Goal: Task Accomplishment & Management: Use online tool/utility

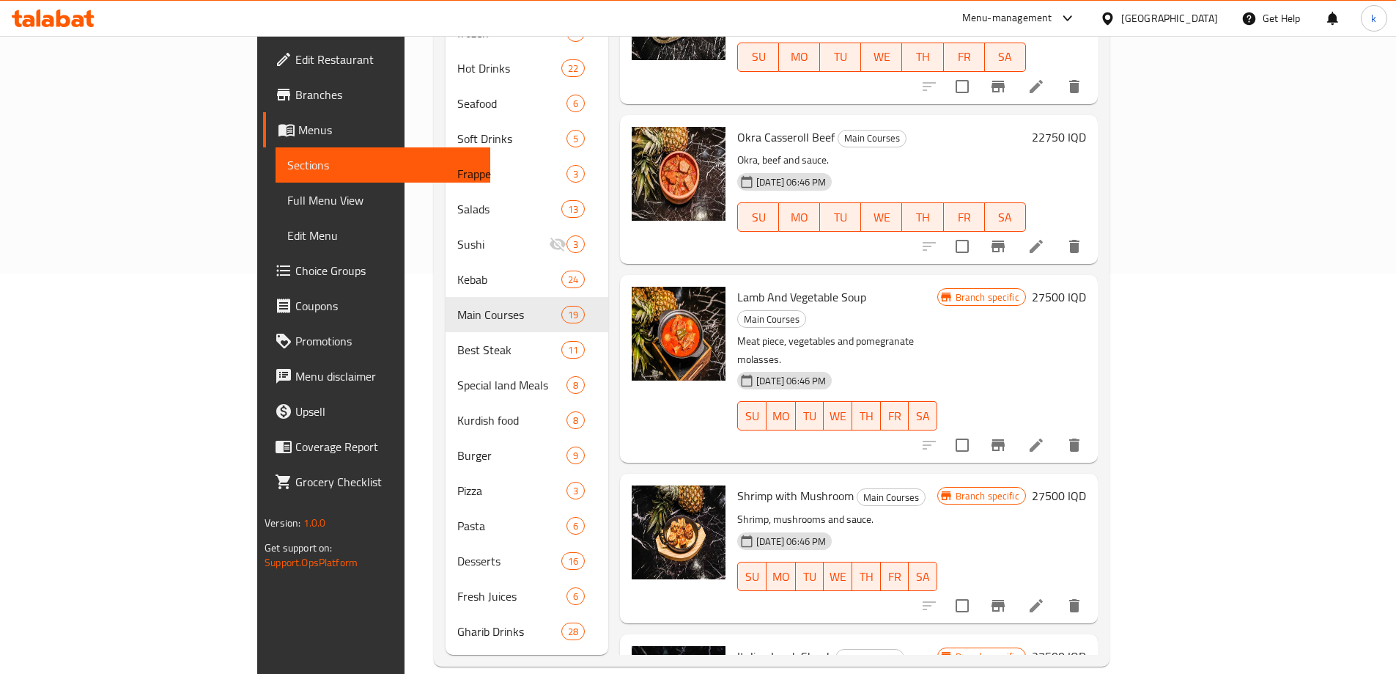
scroll to position [1355, 0]
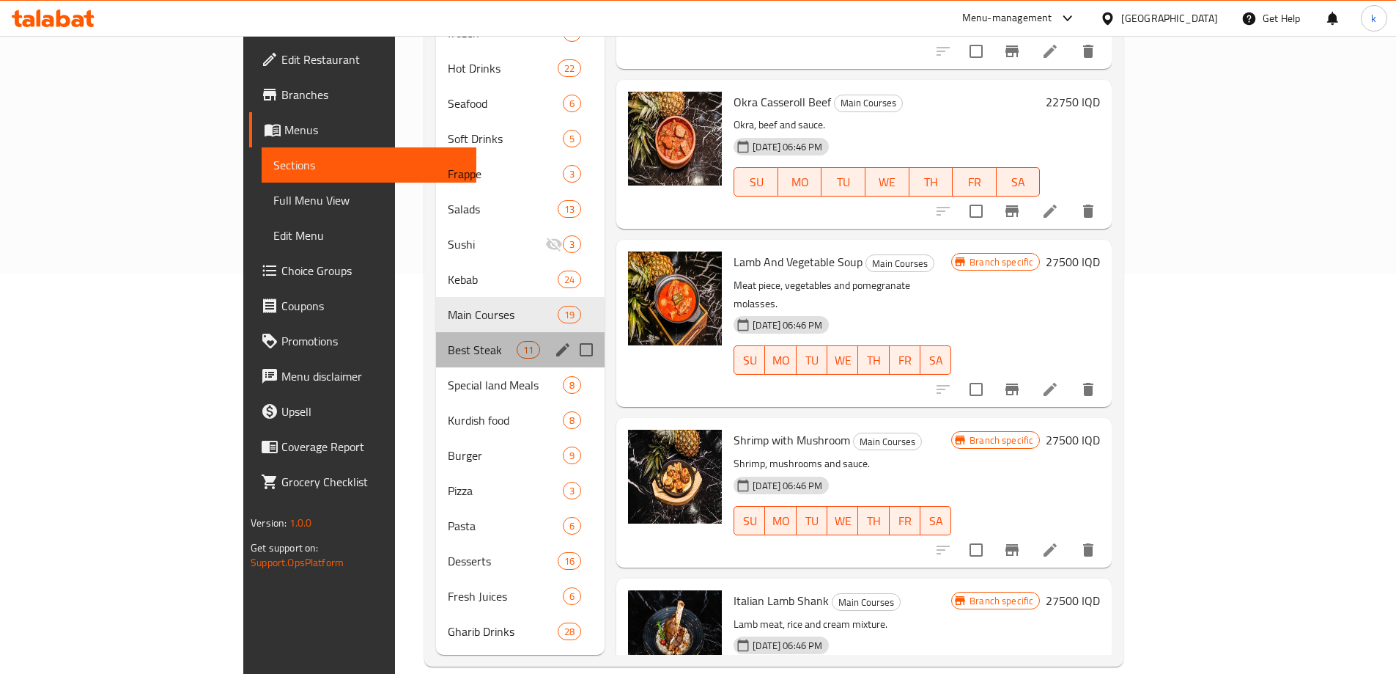
click at [436, 343] on div "Best Steak 11" at bounding box center [520, 349] width 169 height 35
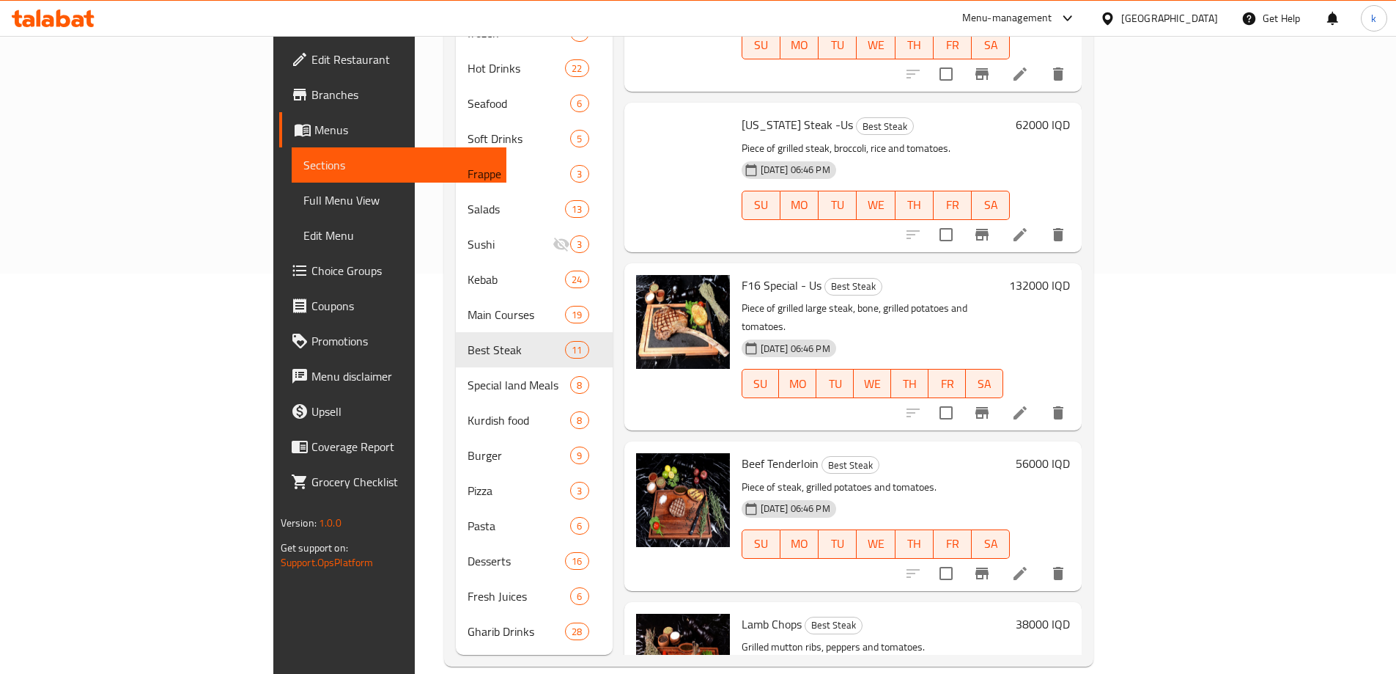
scroll to position [319, 0]
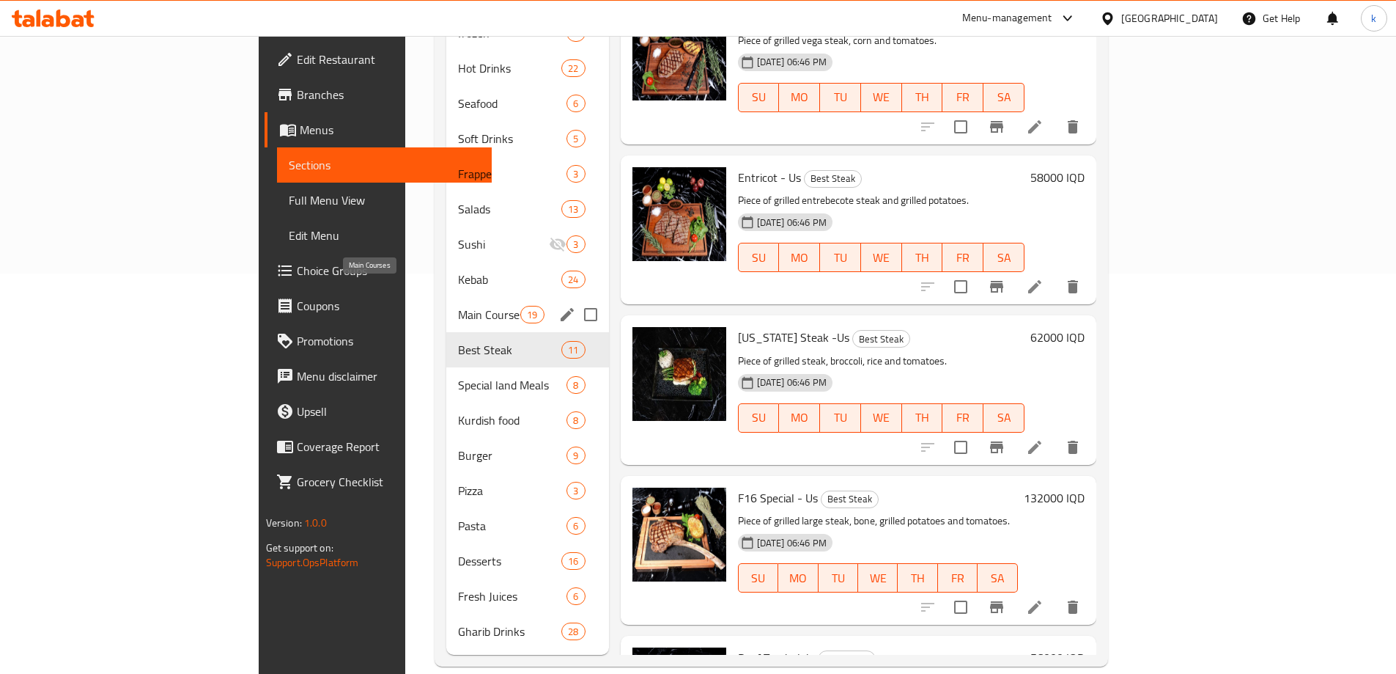
click at [458, 306] on span "Main Courses" at bounding box center [489, 315] width 62 height 18
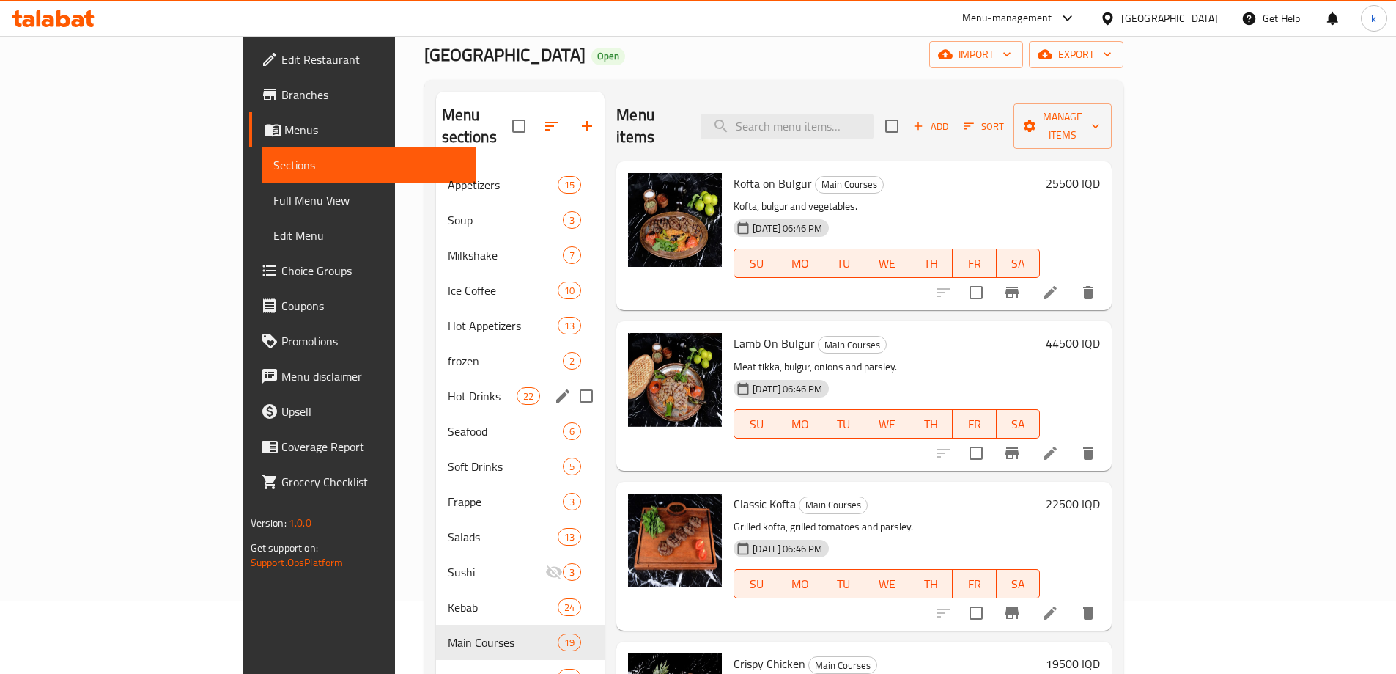
scroll to position [122, 0]
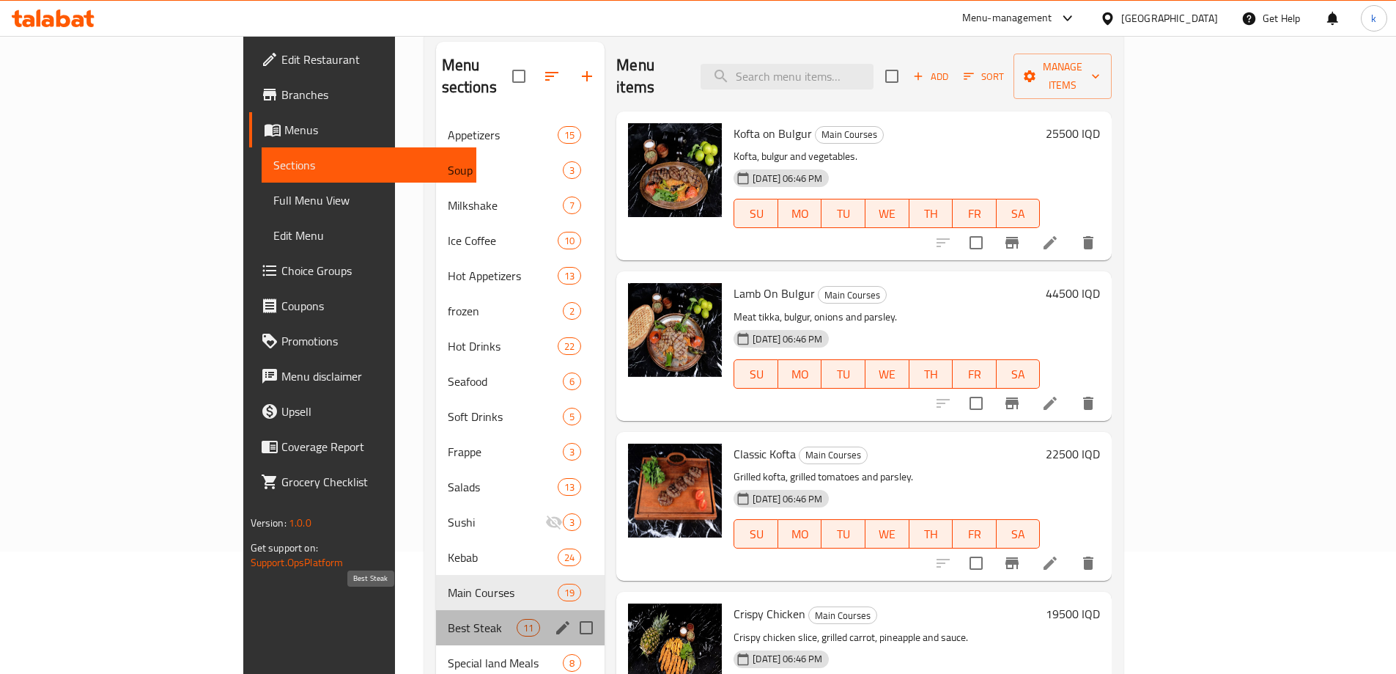
click at [448, 619] on span "Best Steak" at bounding box center [482, 628] width 69 height 18
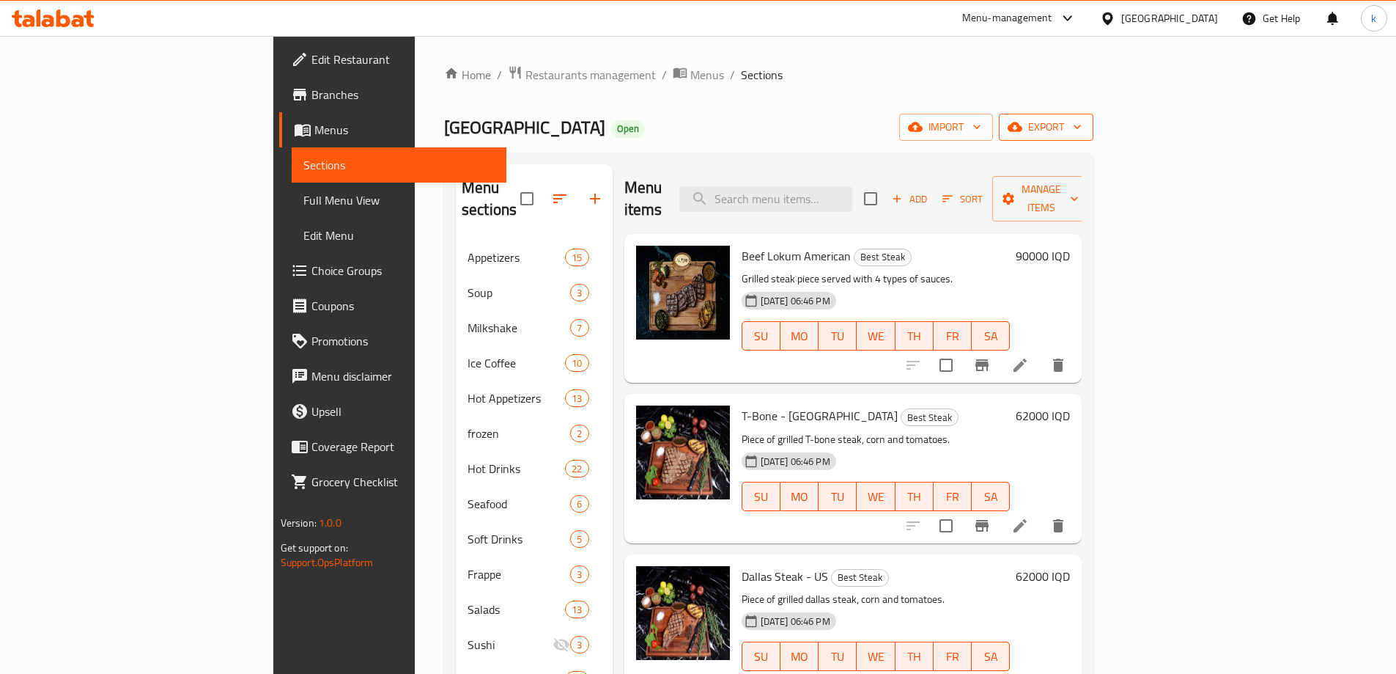
click at [1082, 122] on span "export" at bounding box center [1046, 127] width 71 height 18
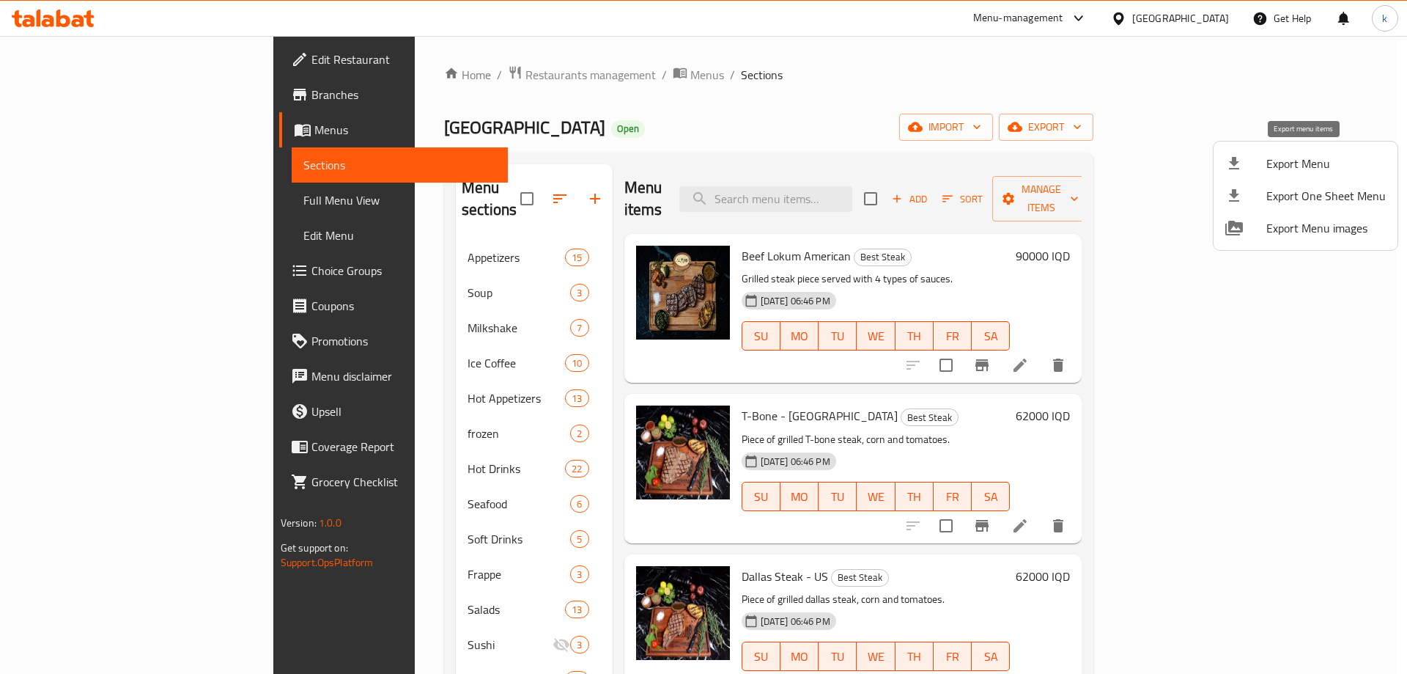
click at [1273, 158] on span "Export Menu" at bounding box center [1325, 164] width 119 height 18
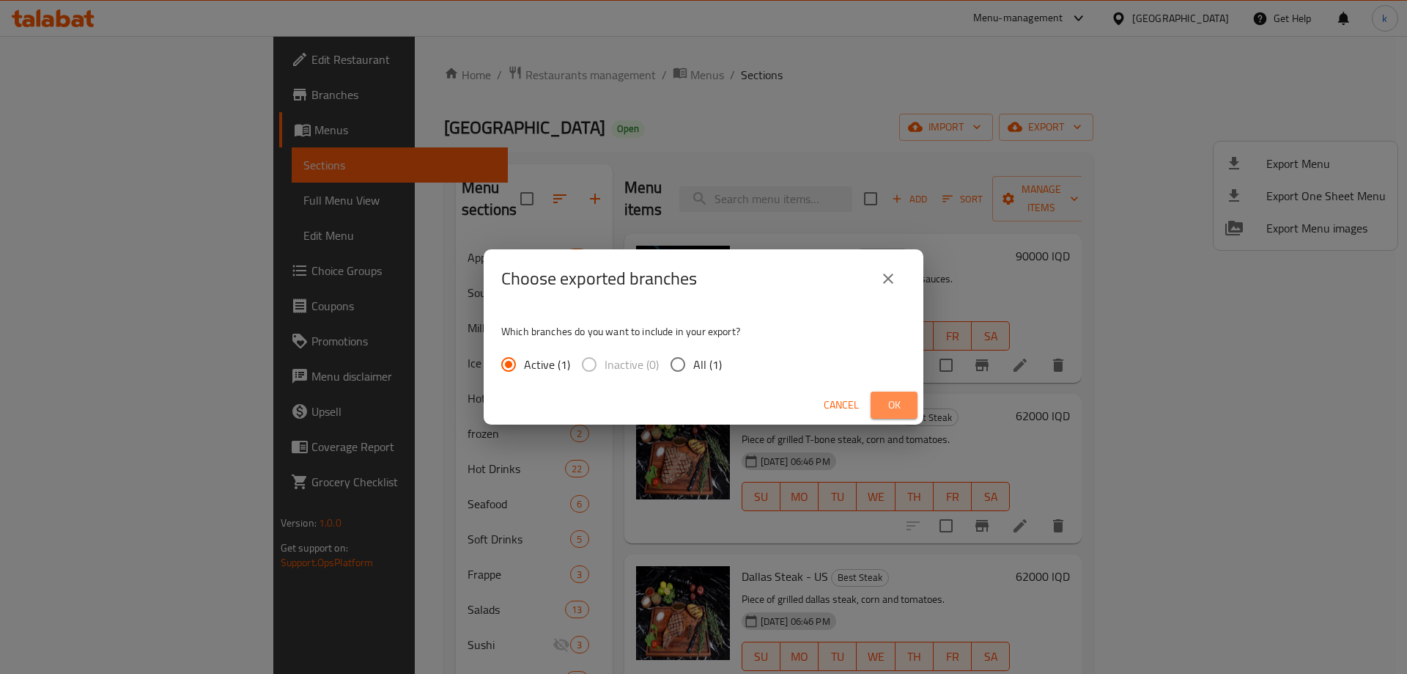
click at [890, 392] on button "Ok" at bounding box center [894, 404] width 47 height 27
